Goal: Information Seeking & Learning: Learn about a topic

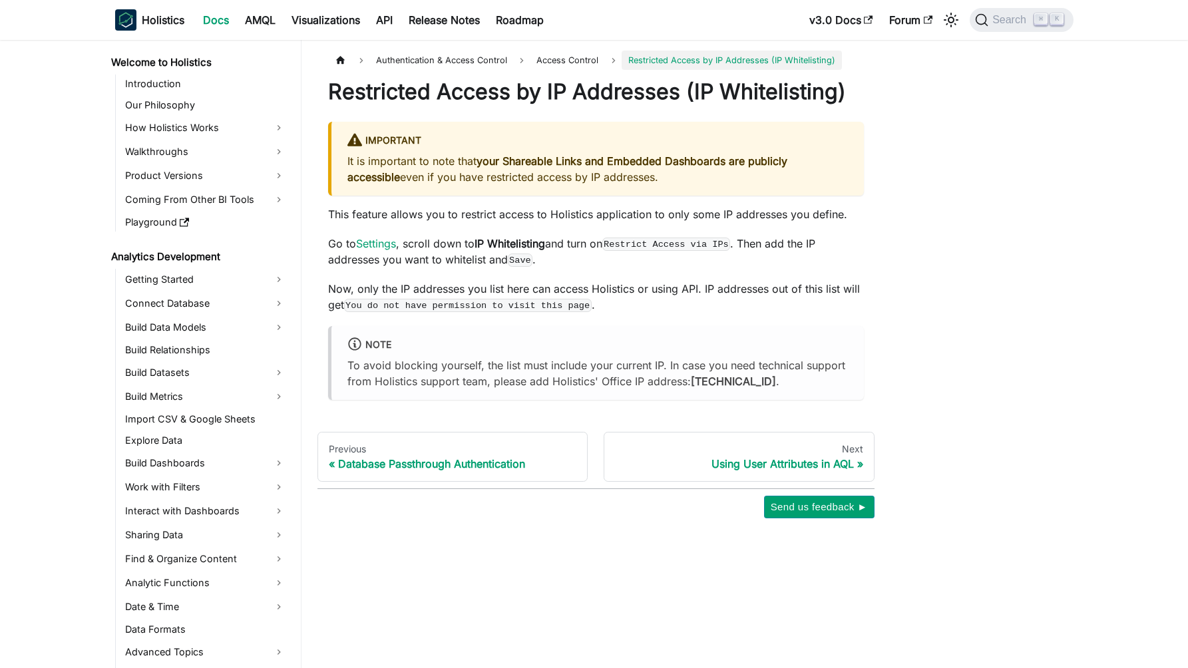
scroll to position [733, 0]
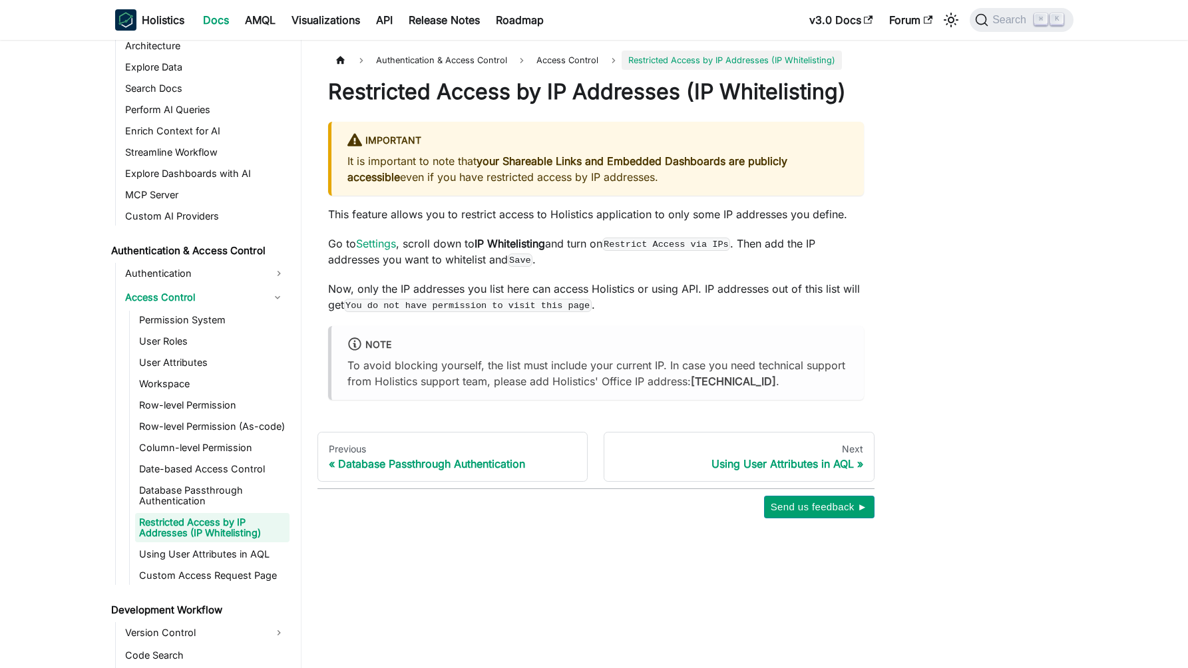
drag, startPoint x: 678, startPoint y: 199, endPoint x: 332, endPoint y: 183, distance: 347.3
click at [332, 183] on div "Important It is important to note that your Shareable Links and Embedded Dashbo…" at bounding box center [596, 159] width 536 height 74
drag, startPoint x: 328, startPoint y: 169, endPoint x: 461, endPoint y: 208, distance: 139.3
click at [323, 162] on div at bounding box center [323, 162] width 0 height 0
click at [532, 184] on strong "your Shareable Links and Embedded Dashboards are publicly accessible" at bounding box center [568, 168] width 440 height 29
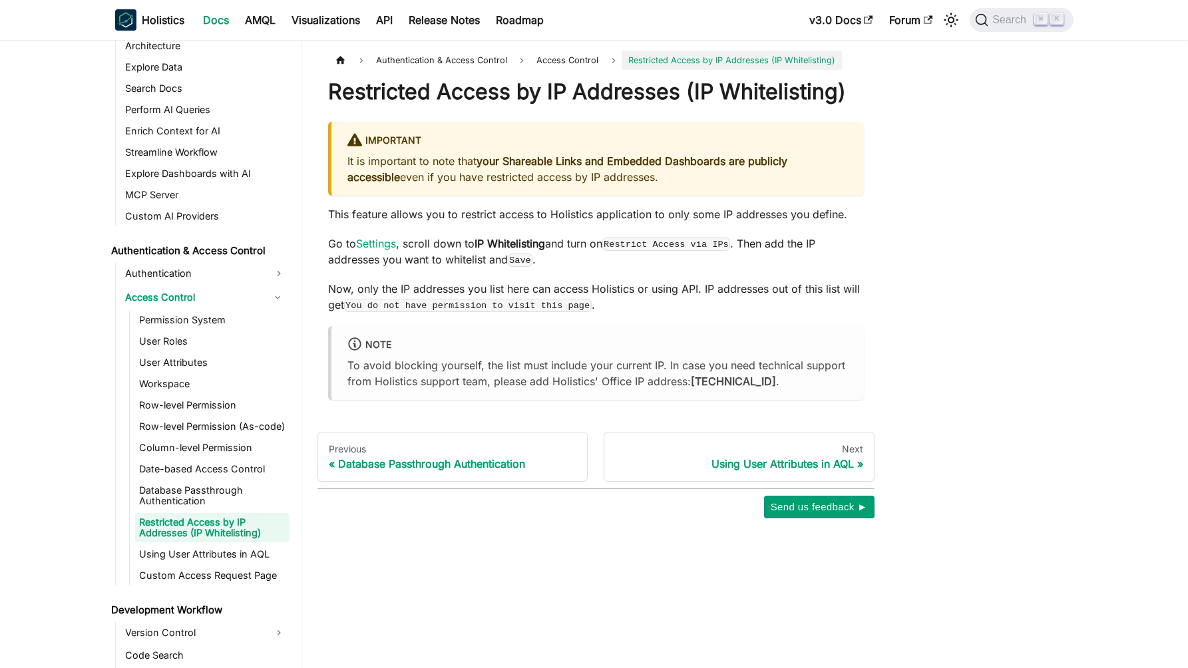
drag, startPoint x: 346, startPoint y: 184, endPoint x: 749, endPoint y: 212, distance: 404.4
click at [749, 196] on div "Important It is important to note that your Shareable Links and Embedded Dashbo…" at bounding box center [596, 159] width 536 height 74
click at [740, 211] on div at bounding box center [740, 211] width 0 height 0
click at [888, 229] on div "Authentication & Access Control Access Control Restricted Access by IP Addresse…" at bounding box center [596, 285] width 589 height 468
click at [464, 268] on p "Go to Settings , scroll down to IP Whitelisting and turn on Restrict Access via…" at bounding box center [596, 252] width 536 height 32
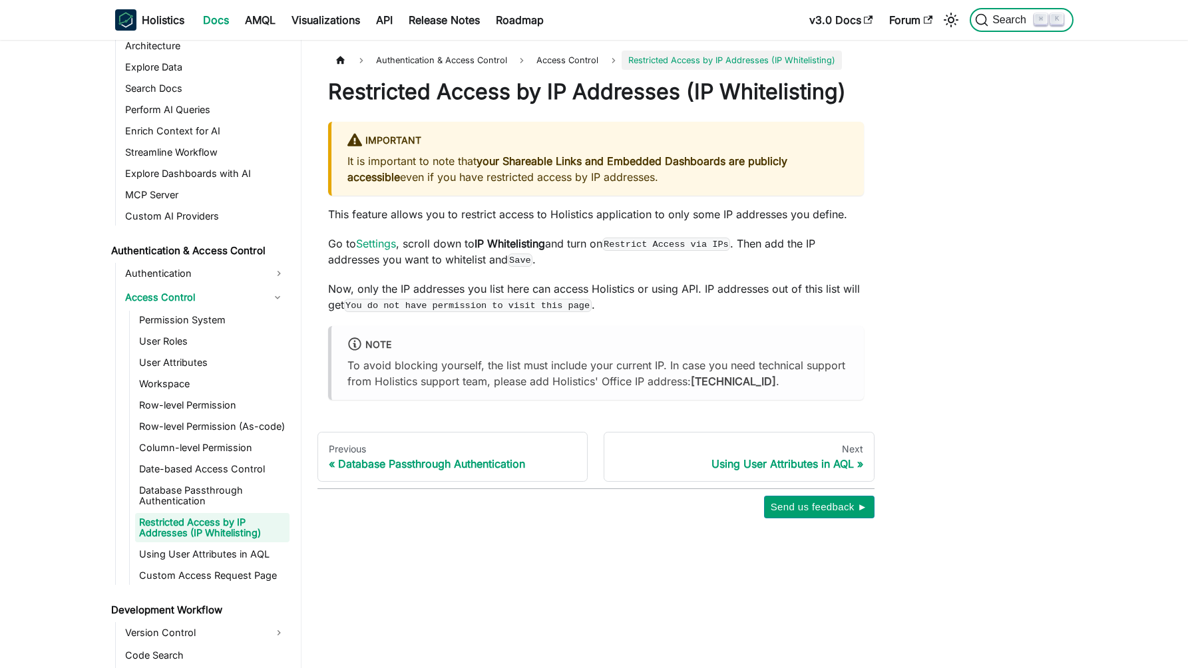
click at [1009, 20] on span "Search" at bounding box center [1012, 20] width 46 height 12
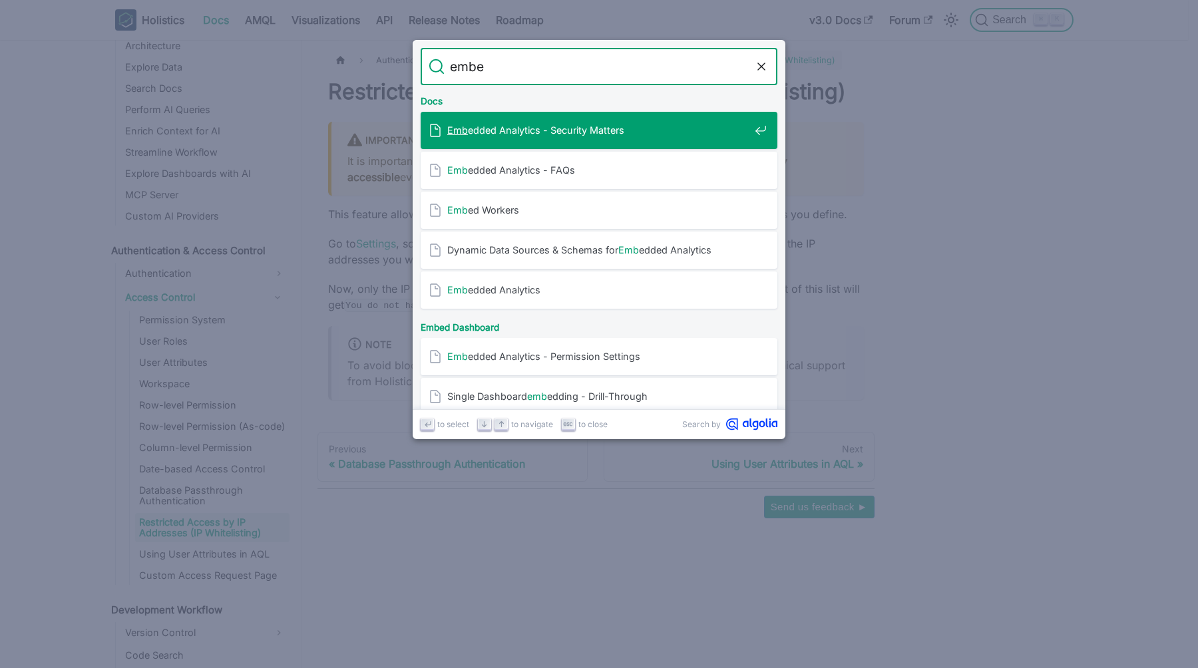
type input "embed"
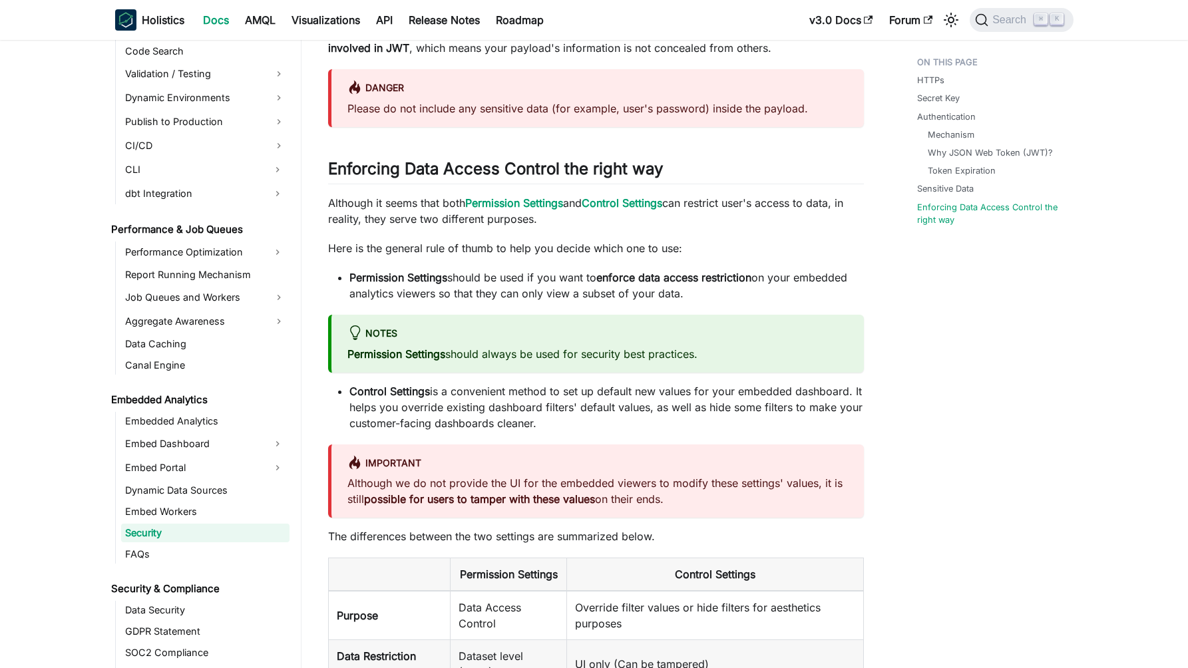
scroll to position [1414, 0]
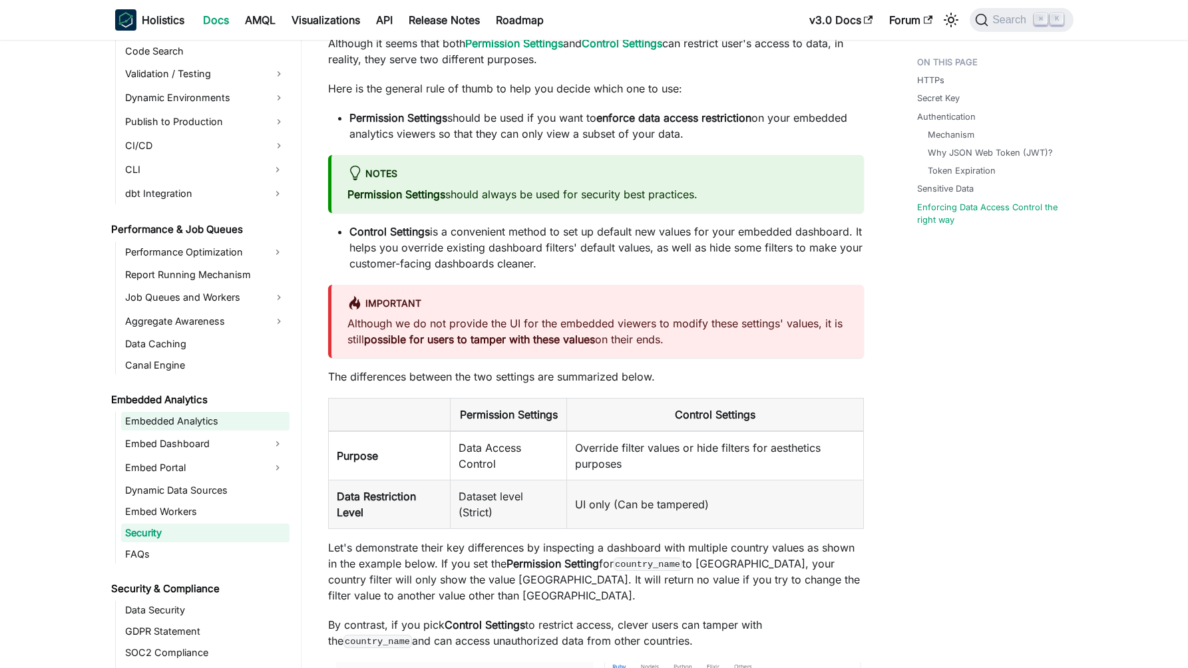
click at [215, 418] on link "Embedded Analytics" at bounding box center [205, 421] width 168 height 19
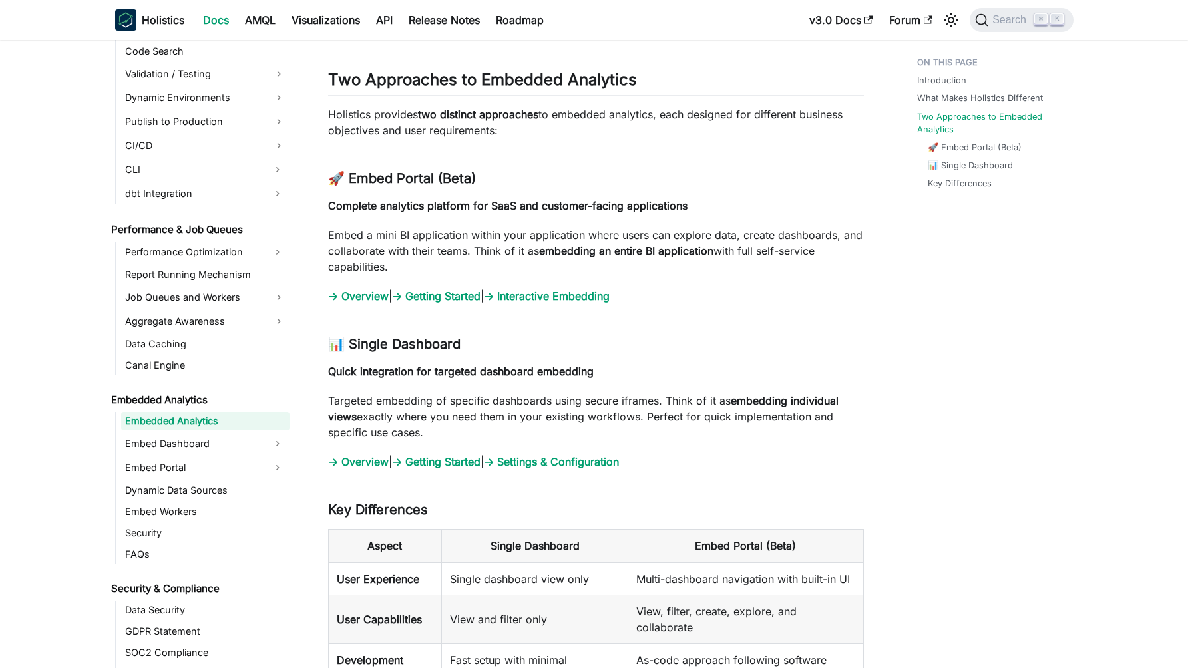
scroll to position [1384, 0]
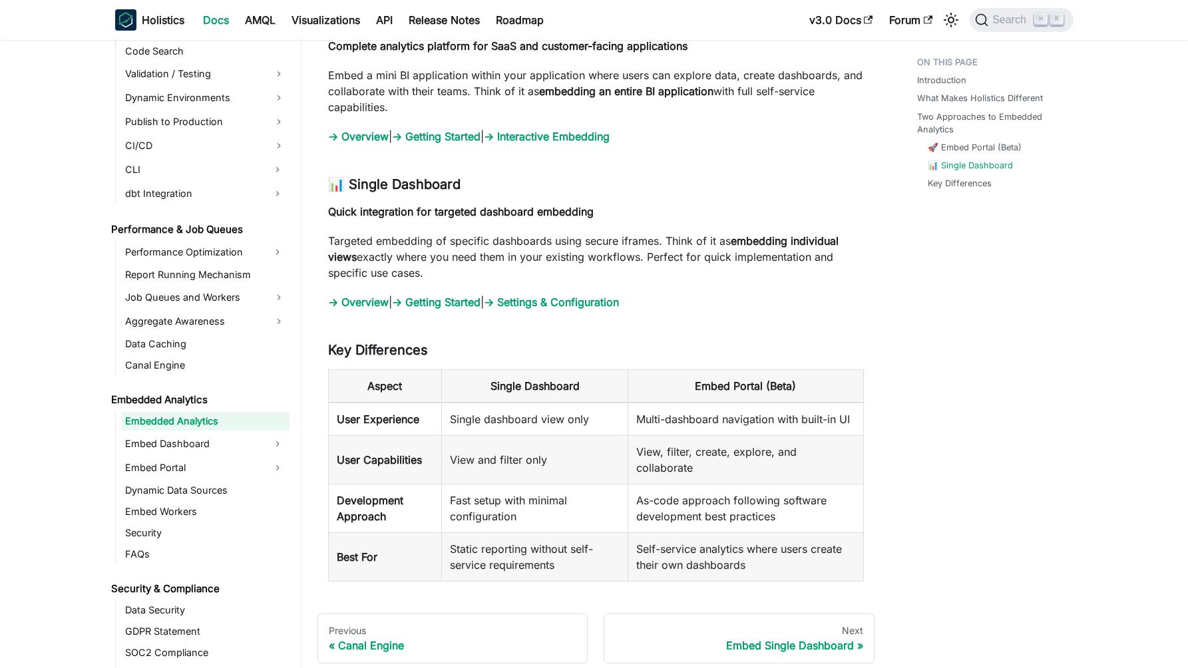
click at [830, 240] on strong "embedding individual views" at bounding box center [583, 248] width 511 height 29
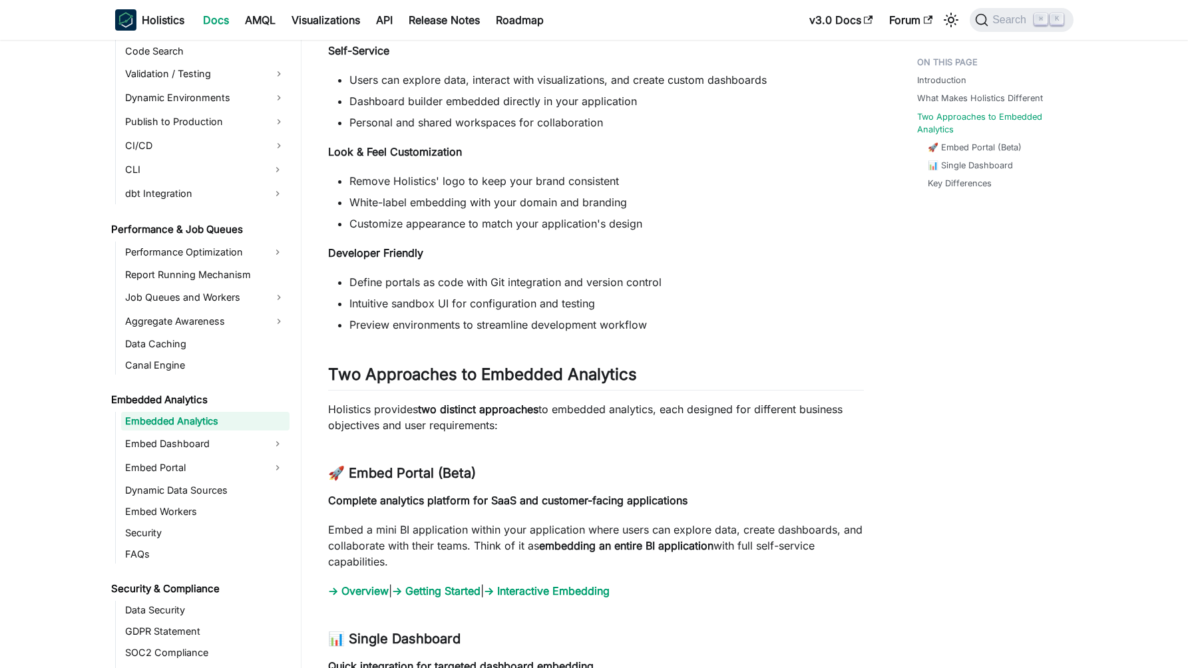
scroll to position [1497, 0]
